Goal: Information Seeking & Learning: Find specific fact

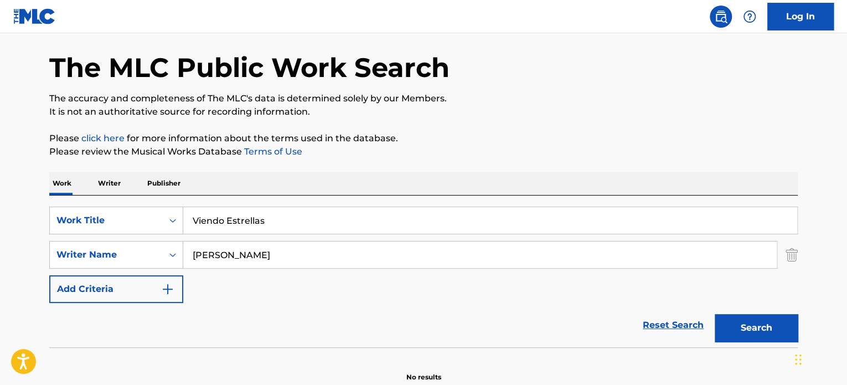
click at [248, 215] on input "Viendo Estrellas" at bounding box center [490, 220] width 614 height 27
click at [246, 215] on input "Viendo Estrellas" at bounding box center [490, 220] width 614 height 27
paste input "Mi Norte & Mi Sur"
click at [239, 228] on input "Viendo EstrMi Norte & Mi Surellas" at bounding box center [490, 220] width 614 height 27
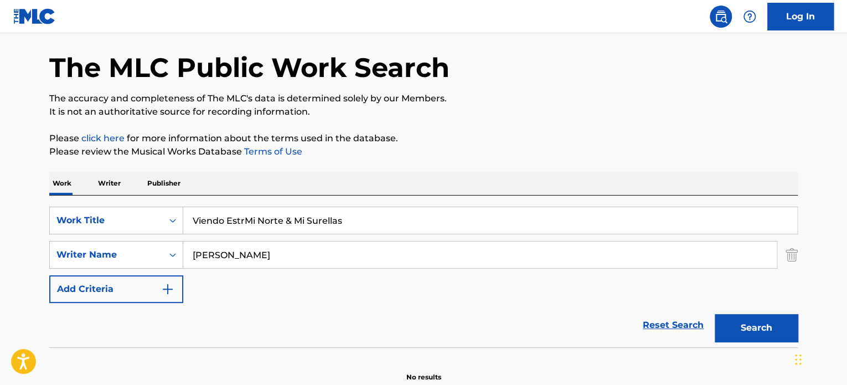
click at [239, 228] on input "Viendo EstrMi Norte & Mi Surellas" at bounding box center [490, 220] width 614 height 27
paste input "Mi Norte & Mi Sur"
type input "Mi Norte & Mi Sur"
drag, startPoint x: 230, startPoint y: 252, endPoint x: 147, endPoint y: 258, distance: 83.9
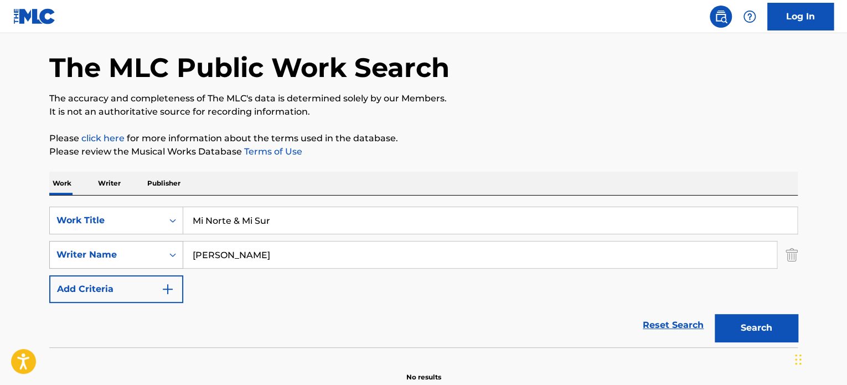
click at [147, 256] on div "SearchWithCriteria39eaf936-d3d2-487b-b6a6-1d99d145cd1e Writer Name [PERSON_NAME]" at bounding box center [423, 255] width 749 height 28
type input "torres"
click at [715, 314] on button "Search" at bounding box center [756, 328] width 83 height 28
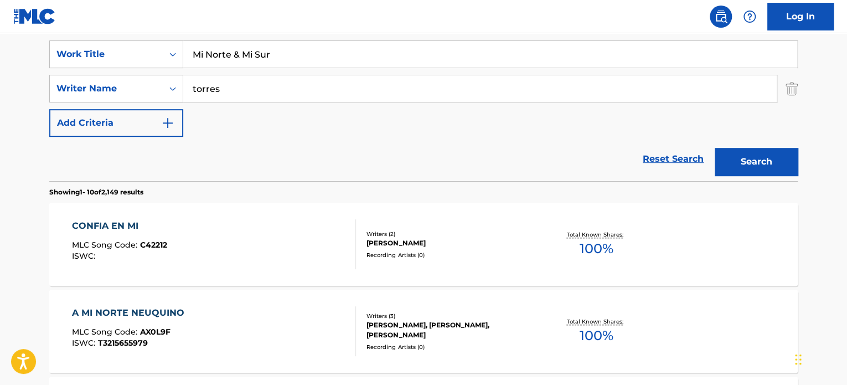
scroll to position [206, 0]
click at [238, 53] on input "Mi Norte & Mi Sur" at bounding box center [490, 54] width 614 height 27
type input "Mi Norte y} Mi Sur"
click at [715, 148] on button "Search" at bounding box center [756, 162] width 83 height 28
drag, startPoint x: 312, startPoint y: 46, endPoint x: 114, endPoint y: 59, distance: 198.7
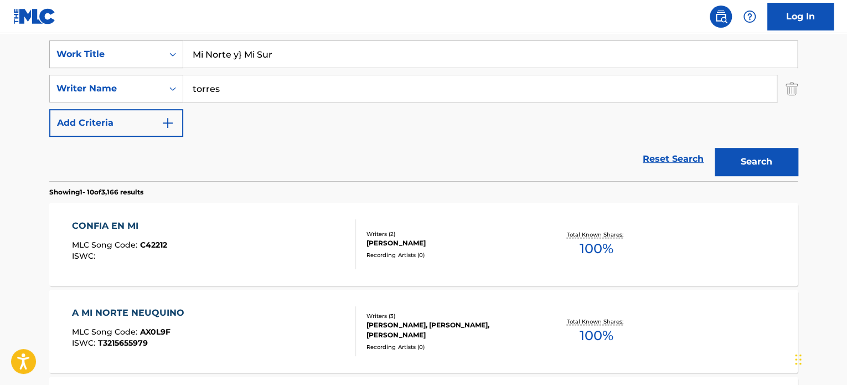
click at [114, 59] on div "SearchWithCriteria485190c3-b722-469e-83b0-56e0f8582338 Work Title Mi Norte y} M…" at bounding box center [423, 54] width 749 height 28
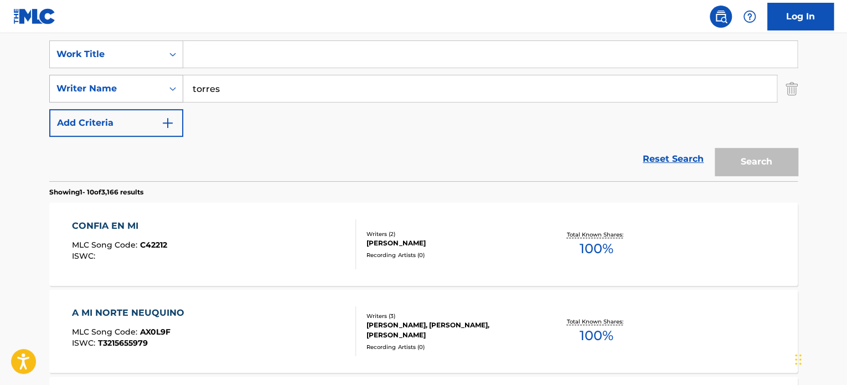
drag, startPoint x: 257, startPoint y: 95, endPoint x: 142, endPoint y: 95, distance: 114.7
click at [143, 95] on div "SearchWithCriteria39eaf936-d3d2-487b-b6a6-1d99d145cd1e Writer Name [PERSON_NAME]" at bounding box center [423, 89] width 749 height 28
type input "[PERSON_NAME]"
drag, startPoint x: 233, startPoint y: 61, endPoint x: 226, endPoint y: 58, distance: 7.4
click at [229, 59] on input "Search Form" at bounding box center [490, 54] width 614 height 27
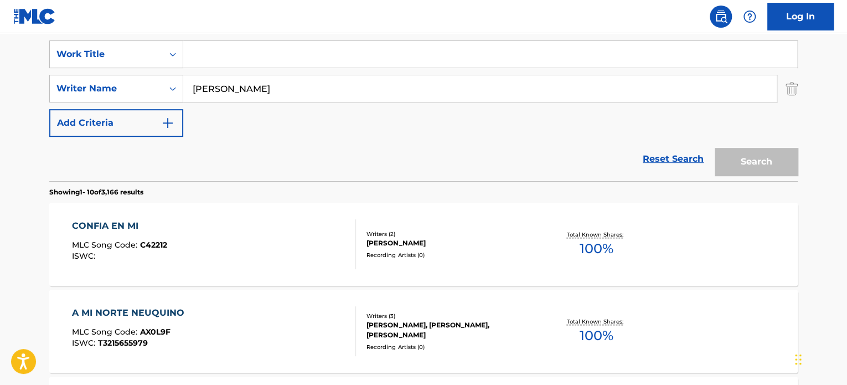
paste input "Mi Norte & Mi Sur"
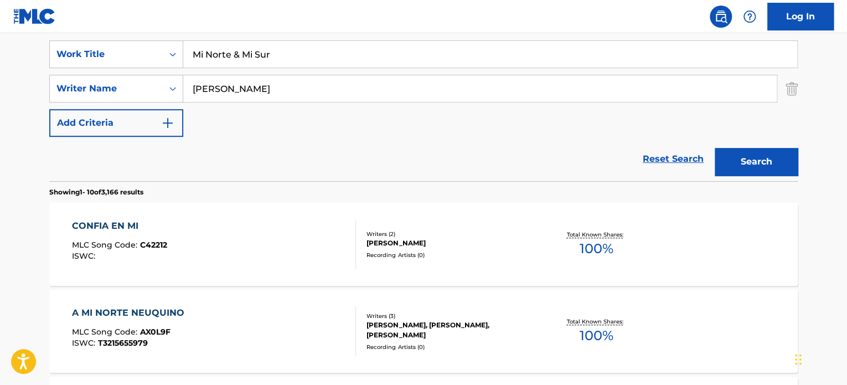
click at [715, 148] on button "Search" at bounding box center [756, 162] width 83 height 28
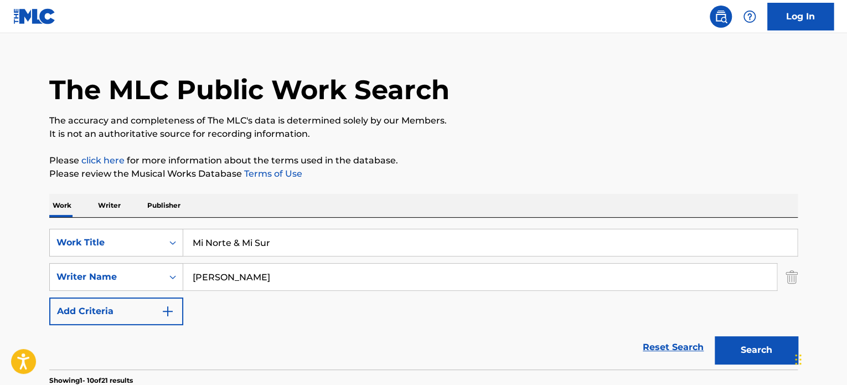
scroll to position [0, 0]
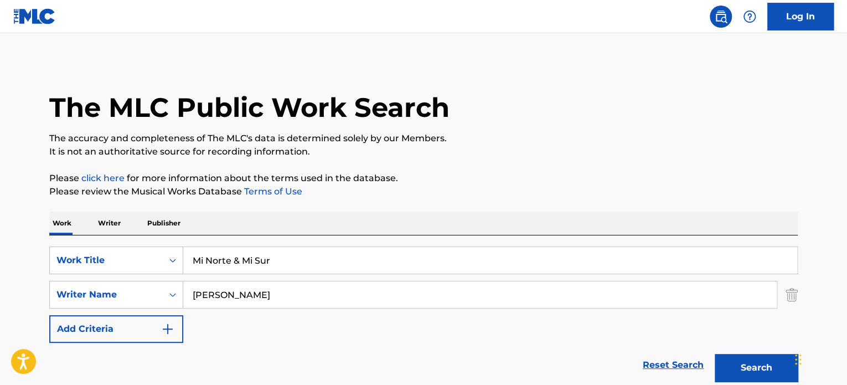
click at [240, 266] on input "Mi Norte & Mi Sur" at bounding box center [490, 260] width 614 height 27
type input "Mi Norte y Mi Sur"
click at [715, 354] on button "Search" at bounding box center [756, 368] width 83 height 28
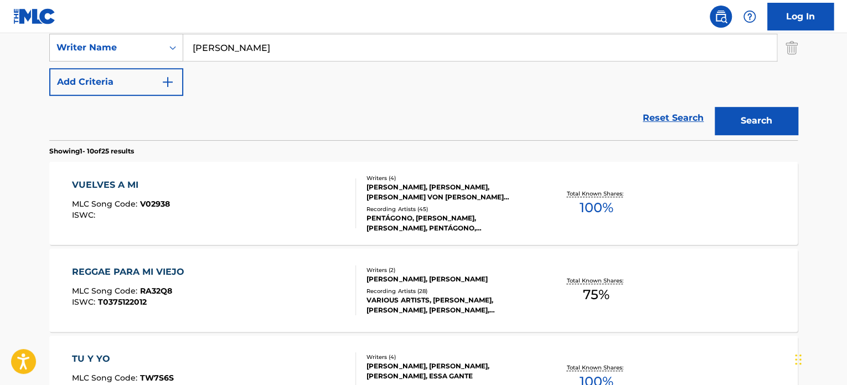
scroll to position [332, 0]
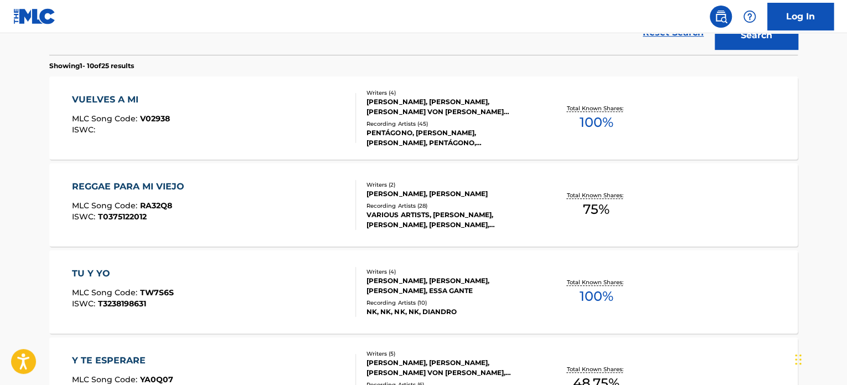
click at [389, 117] on div "Writers ( 4 ) [PERSON_NAME] [PERSON_NAME] [PERSON_NAME], [PERSON_NAME] VON [PER…" at bounding box center [445, 118] width 178 height 59
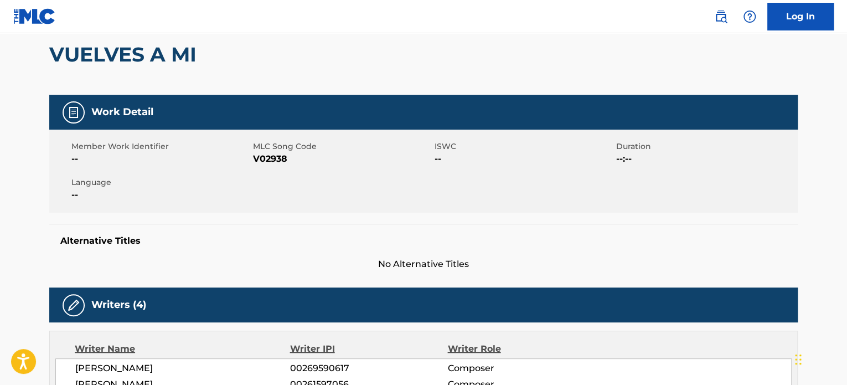
scroll to position [222, 0]
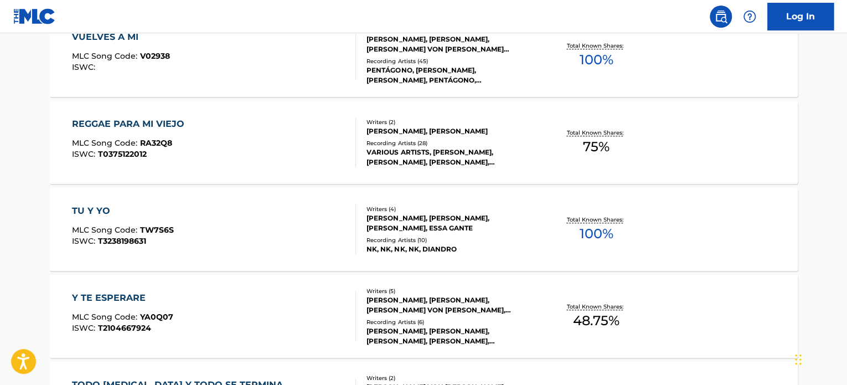
scroll to position [7, 0]
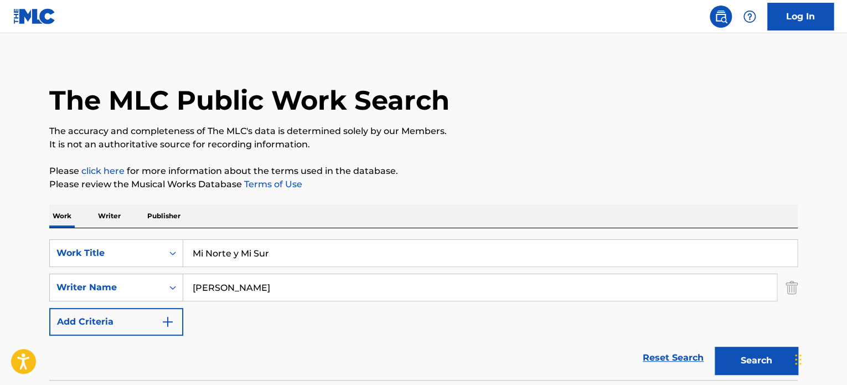
click at [338, 289] on input "[PERSON_NAME]" at bounding box center [480, 287] width 594 height 27
type input "[PERSON_NAME]"
click at [715, 347] on button "Search" at bounding box center [756, 361] width 83 height 28
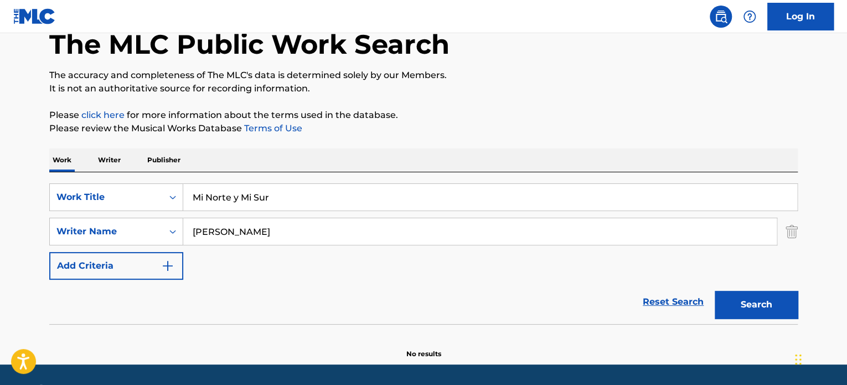
scroll to position [95, 0]
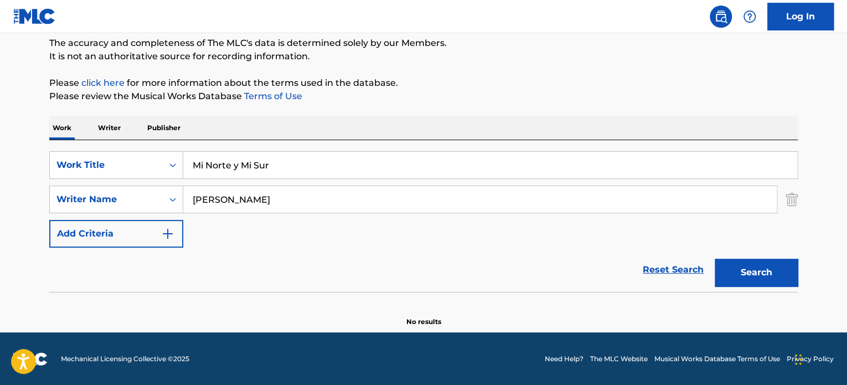
drag, startPoint x: 299, startPoint y: 162, endPoint x: 36, endPoint y: 177, distance: 263.5
click at [33, 171] on main "The MLC Public Work Search The accuracy and completeness of The MLC's data is d…" at bounding box center [423, 135] width 847 height 394
paste input "Se Ha Acabado El Show"
type input "Se Ha Acabado El Show"
drag, startPoint x: 334, startPoint y: 200, endPoint x: 77, endPoint y: 215, distance: 257.4
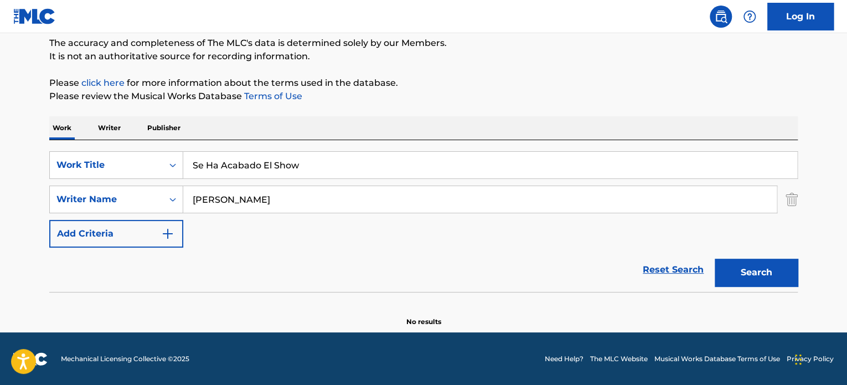
click at [75, 217] on div "SearchWithCriteria485190c3-b722-469e-83b0-56e0f8582338 Work Title Se Ha Acabado…" at bounding box center [423, 199] width 749 height 96
paste input "torroja"
type input "torroja"
click at [715, 259] on button "Search" at bounding box center [756, 273] width 83 height 28
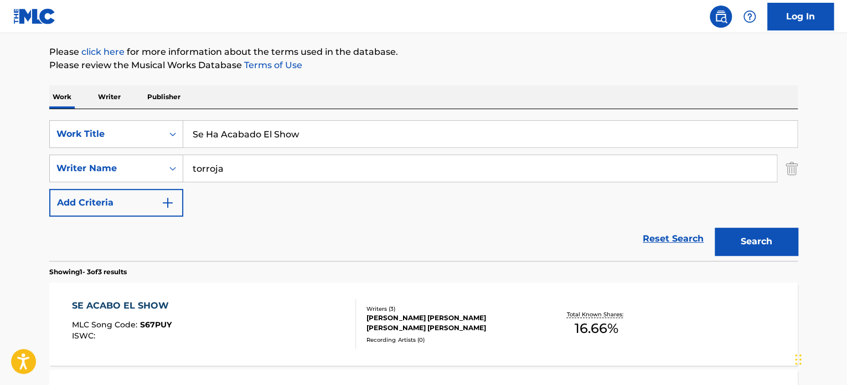
scroll to position [151, 0]
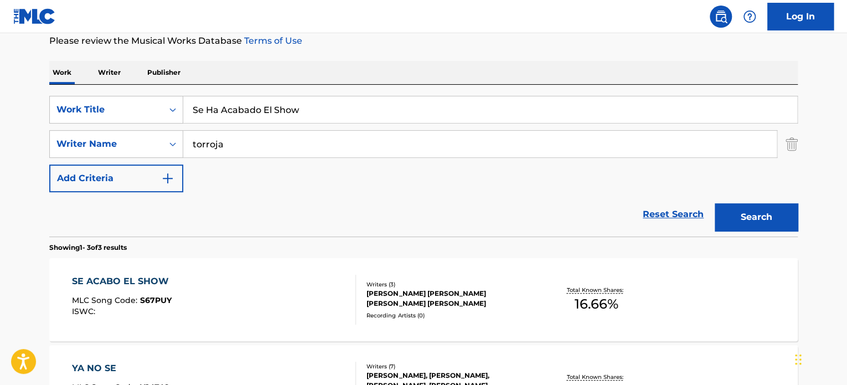
click at [274, 290] on div "SE ACABO EL SHOW MLC Song Code : S67PUY ISWC :" at bounding box center [214, 300] width 285 height 50
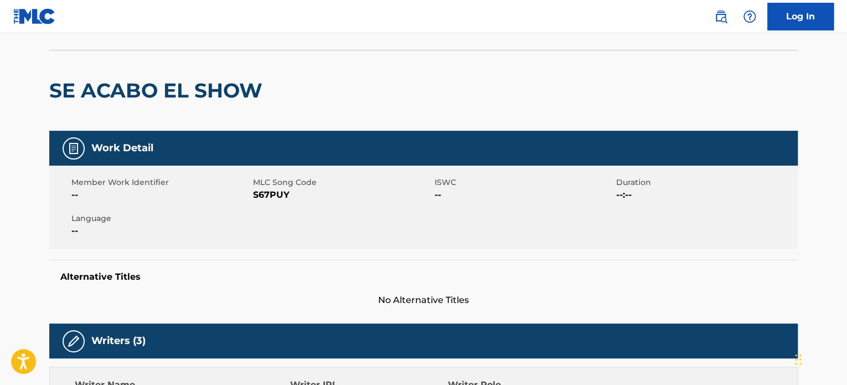
scroll to position [166, 0]
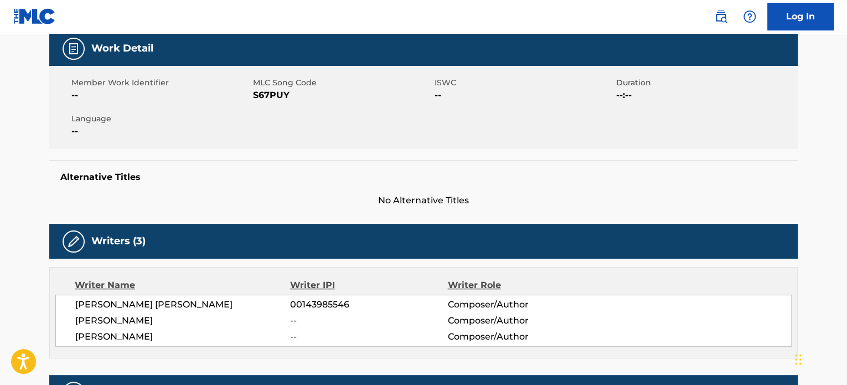
click at [267, 94] on span "S67PUY" at bounding box center [342, 95] width 179 height 13
copy span "S67PUY"
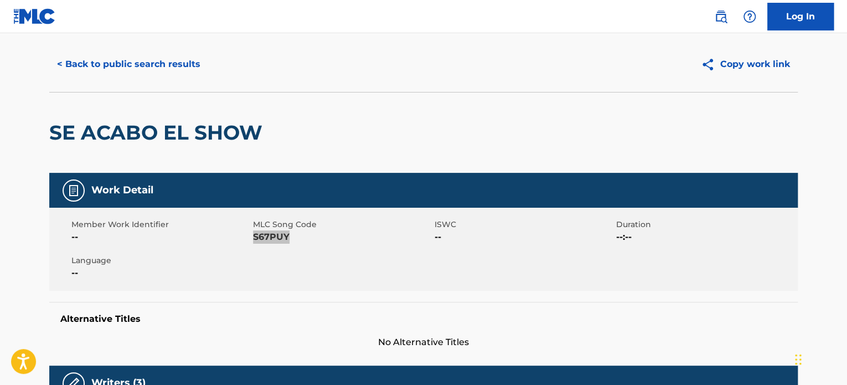
scroll to position [23, 0]
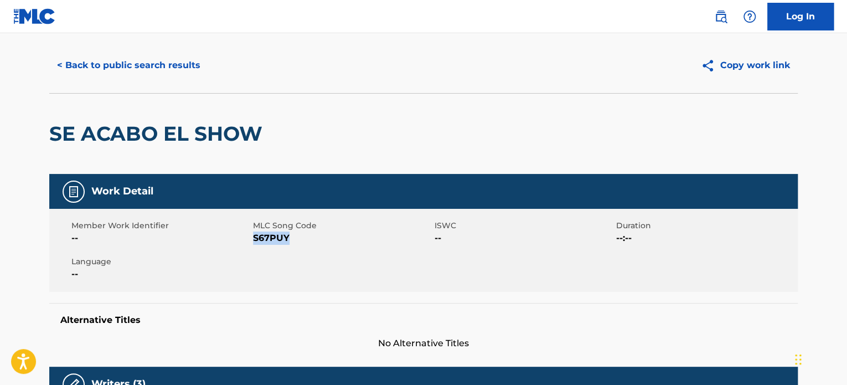
click at [275, 240] on span "S67PUY" at bounding box center [342, 238] width 179 height 13
click at [109, 63] on button "< Back to public search results" at bounding box center [128, 66] width 159 height 28
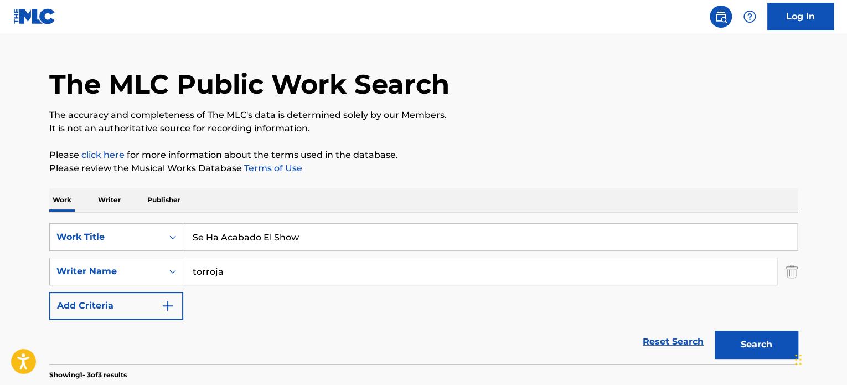
scroll to position [151, 0]
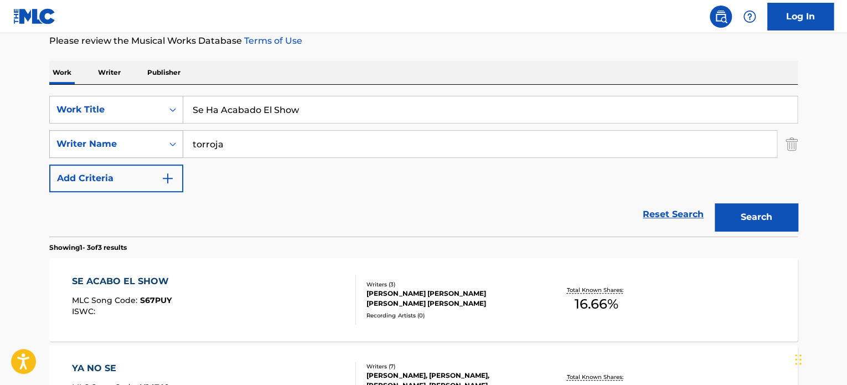
drag, startPoint x: 247, startPoint y: 153, endPoint x: 175, endPoint y: 151, distance: 72.1
click at [181, 151] on div "SearchWithCriteria39eaf936-d3d2-487b-b6a6-1d99d145cd1e Writer Name torroja" at bounding box center [423, 144] width 749 height 28
paste input "[PERSON_NAME]"
type input "[PERSON_NAME]"
click at [756, 225] on button "Search" at bounding box center [756, 217] width 83 height 28
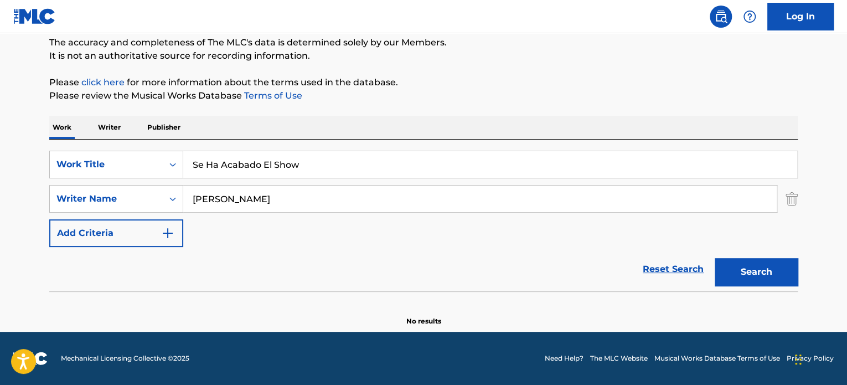
scroll to position [95, 0]
drag, startPoint x: 323, startPoint y: 159, endPoint x: 205, endPoint y: 168, distance: 118.4
click at [205, 168] on input "Se Ha Acabado El Show" at bounding box center [490, 165] width 614 height 27
type input "Se acabo el show"
click at [715, 259] on button "Search" at bounding box center [756, 273] width 83 height 28
